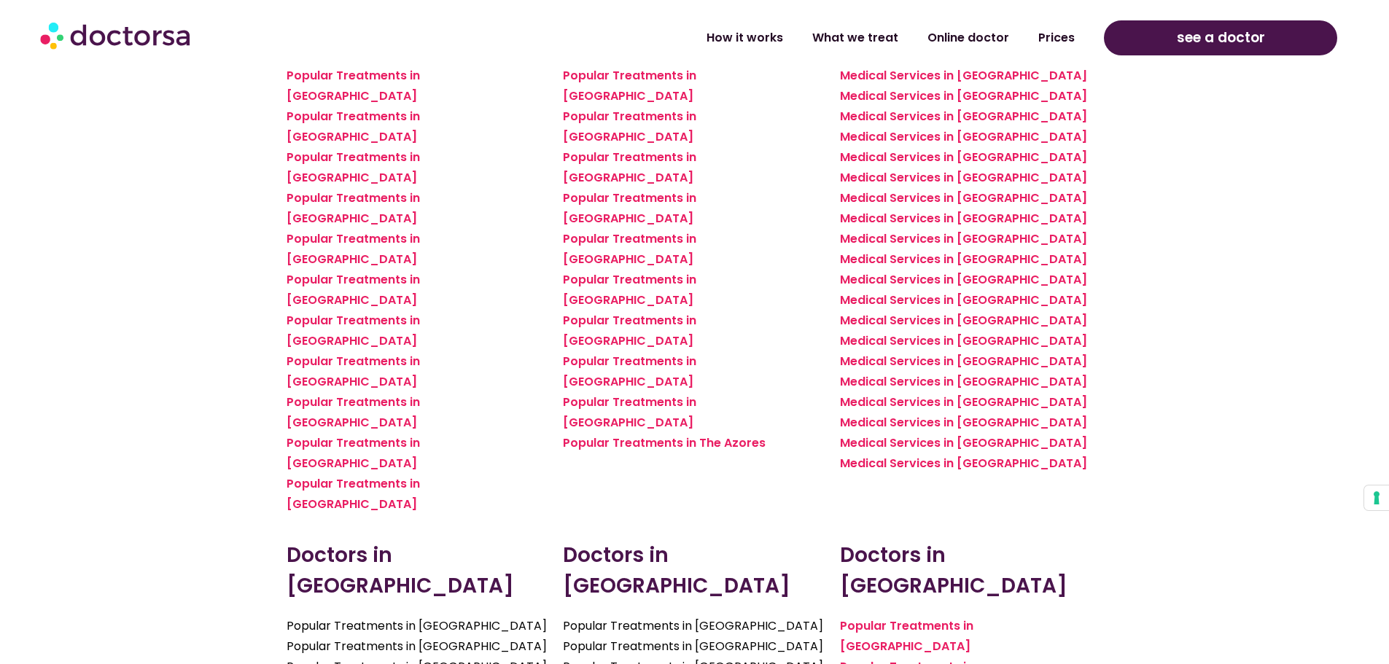
scroll to position [2187, 0]
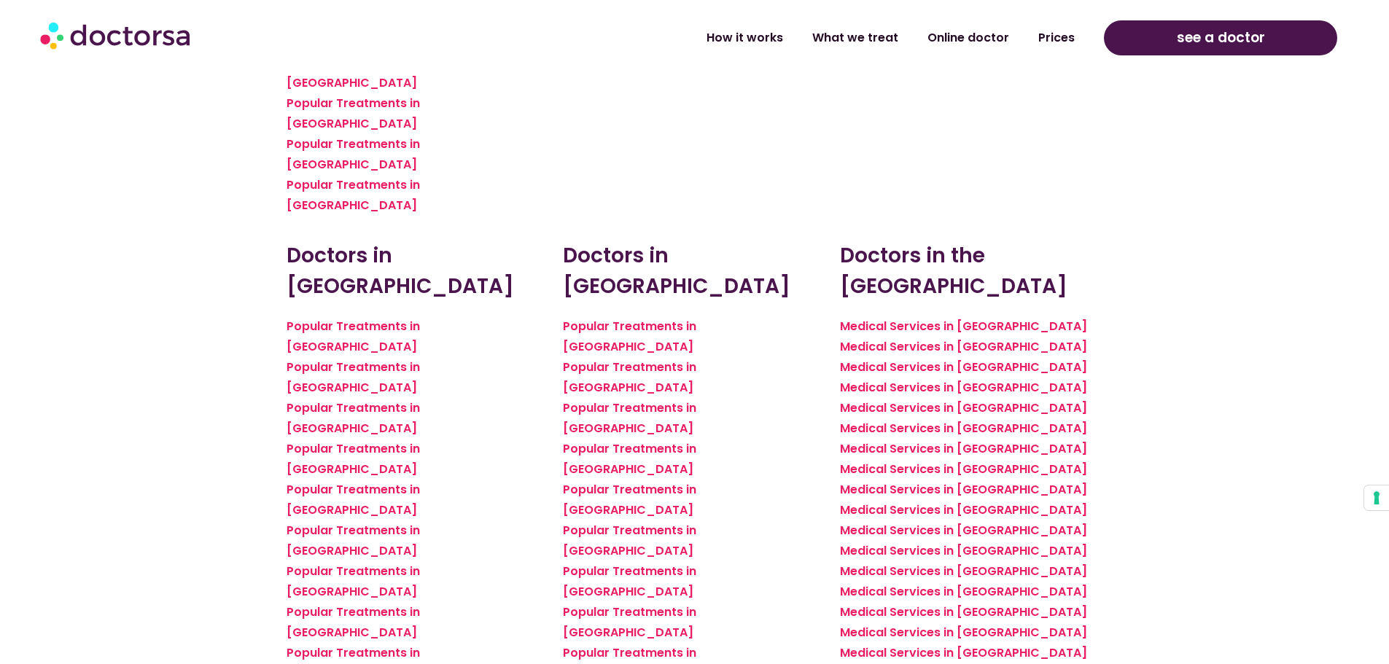
scroll to position [1823, 0]
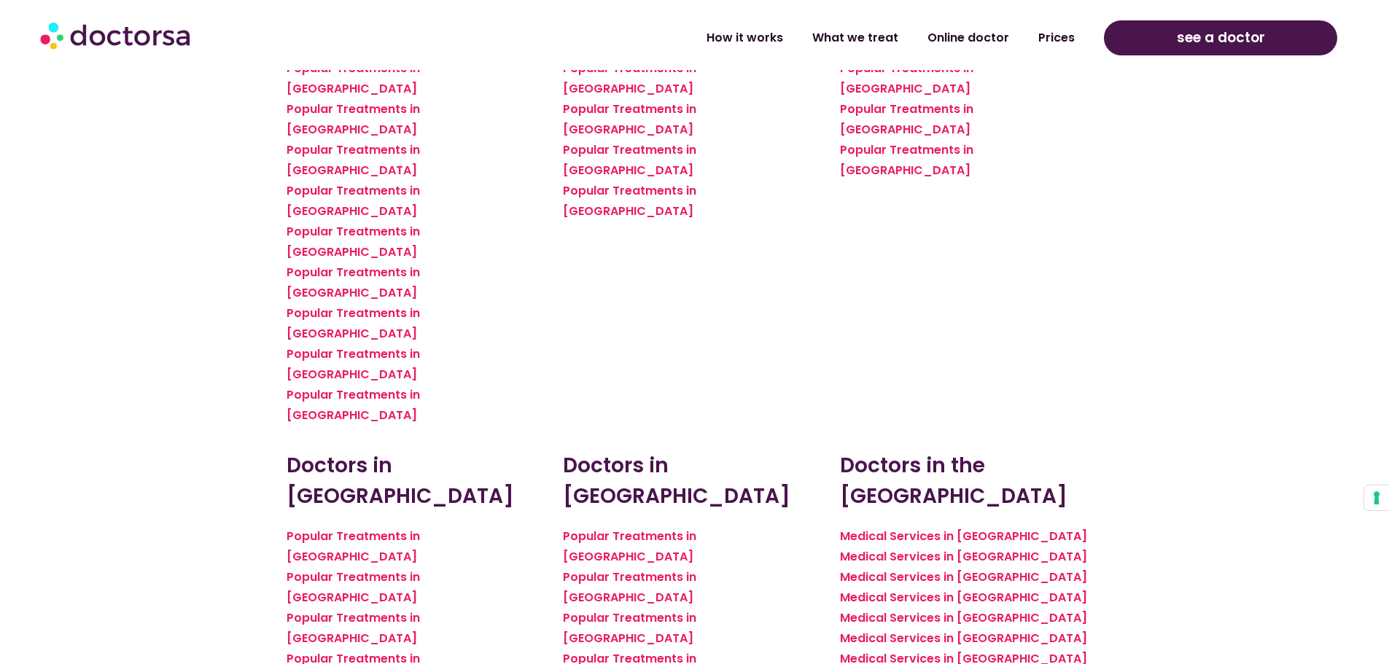
scroll to position [1604, 0]
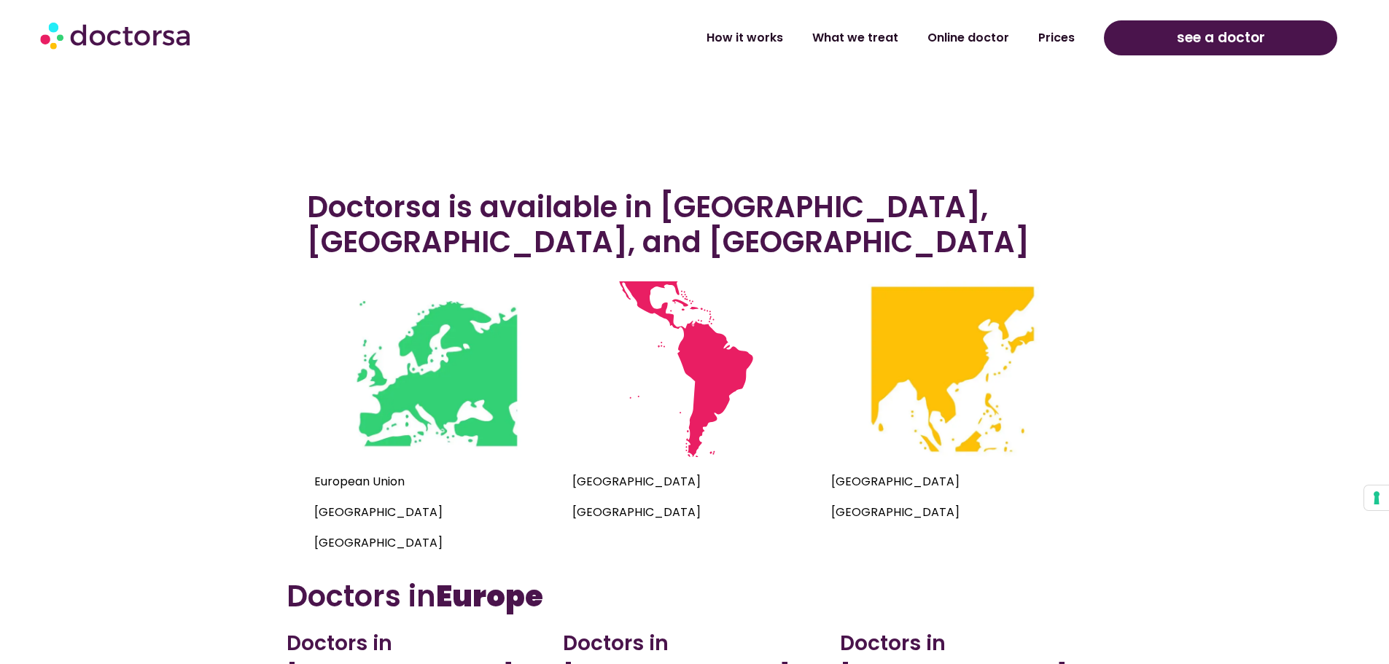
scroll to position [437, 0]
